Goal: Task Accomplishment & Management: Complete application form

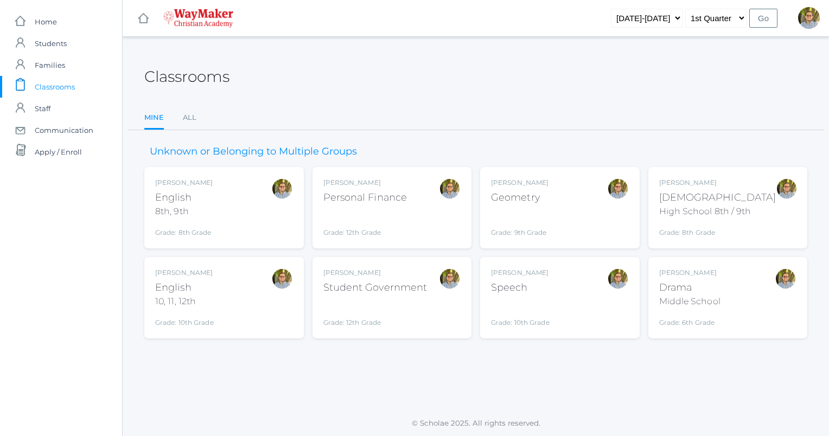
click at [254, 202] on div "Kylen Braileanu English 8th, 9th Grade: 8th Grade 08ENGLISH" at bounding box center [224, 208] width 138 height 60
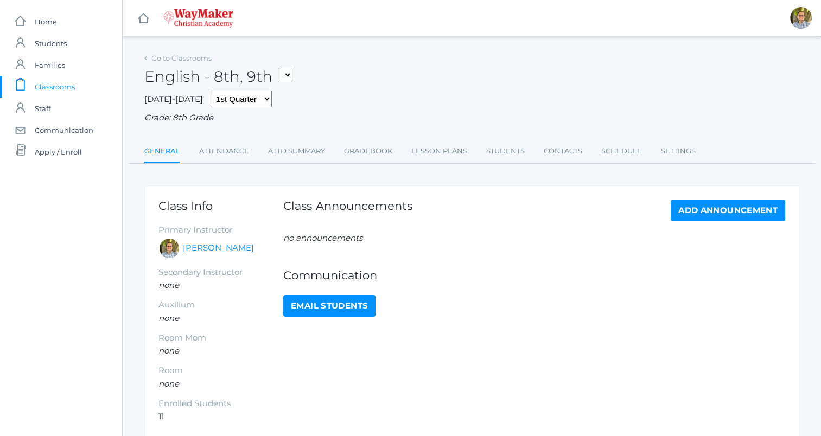
click at [463, 403] on div "Class Announcements Add Announcement no announcements Communication Email Stude…" at bounding box center [534, 312] width 502 height 224
click at [211, 150] on link "Attendance" at bounding box center [224, 152] width 50 height 22
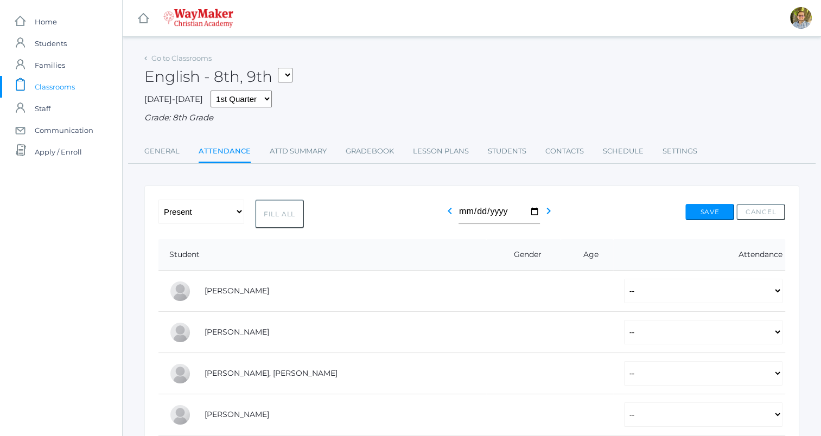
click at [278, 212] on button "Fill All" at bounding box center [279, 214] width 49 height 29
select select "P"
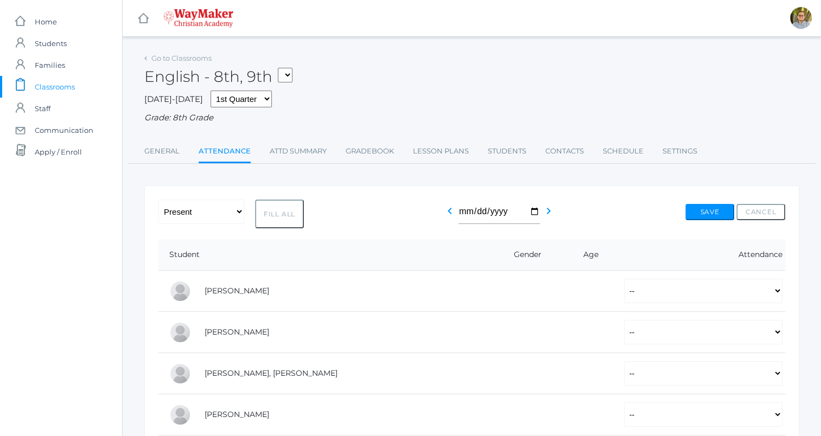
select select "P"
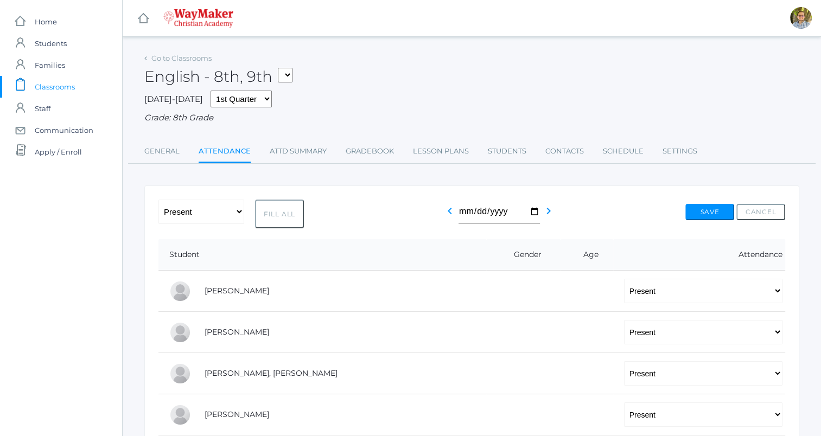
select select "P"
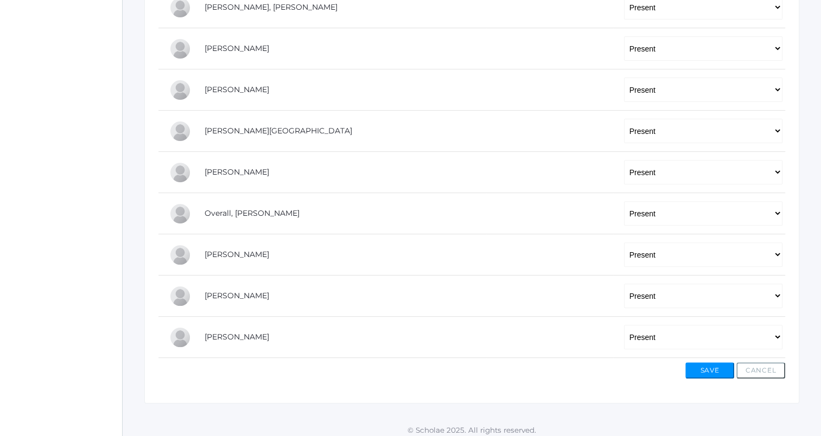
scroll to position [371, 0]
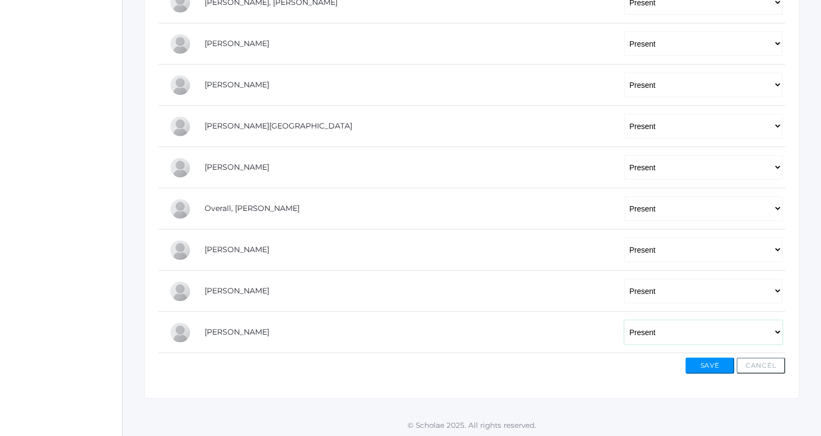
click at [624, 328] on select "-- Present Tardy Excused Tardy Unexcused Absent Excused Absent Unexcused" at bounding box center [703, 332] width 158 height 24
select select "AU"
click at [624, 320] on select "-- Present Tardy Excused Tardy Unexcused Absent Excused Absent Unexcused" at bounding box center [703, 332] width 158 height 24
click at [701, 361] on button "Save" at bounding box center [709, 366] width 49 height 16
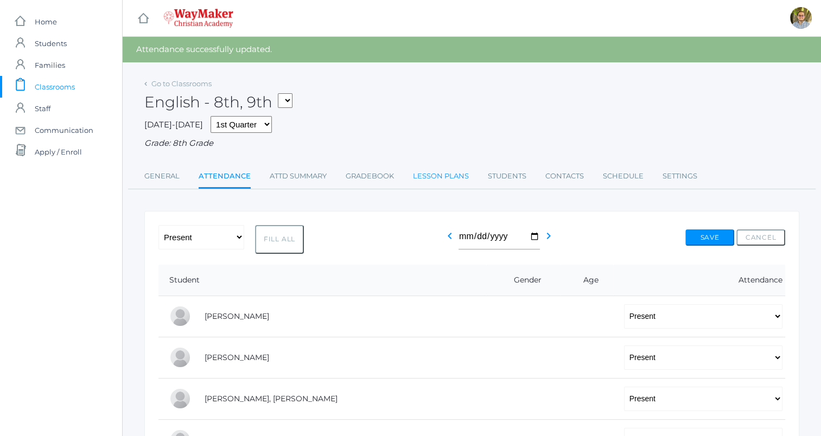
click at [449, 178] on link "Lesson Plans" at bounding box center [441, 177] width 56 height 22
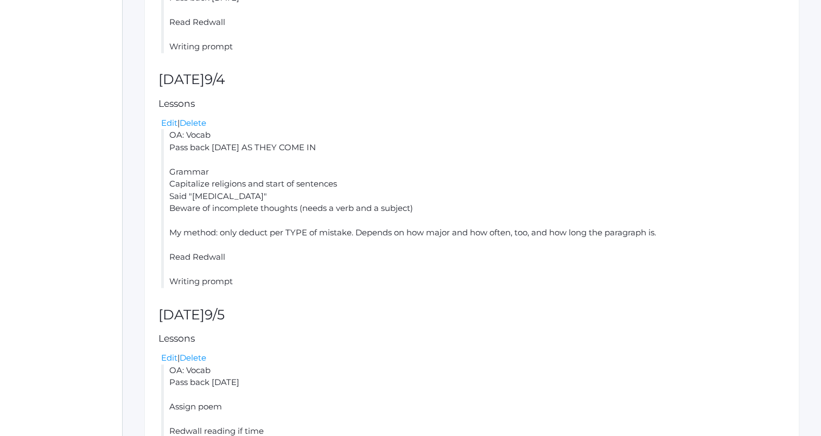
scroll to position [612, 0]
